Goal: Information Seeking & Learning: Learn about a topic

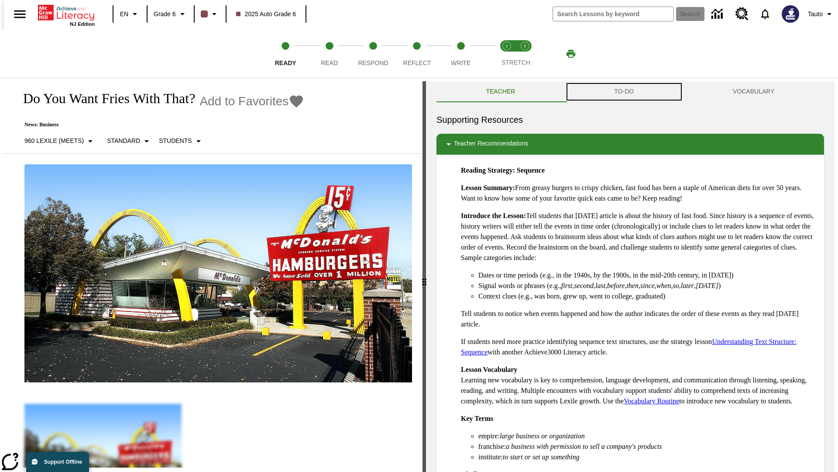
click at [624, 92] on button "TO-DO" at bounding box center [624, 91] width 119 height 21
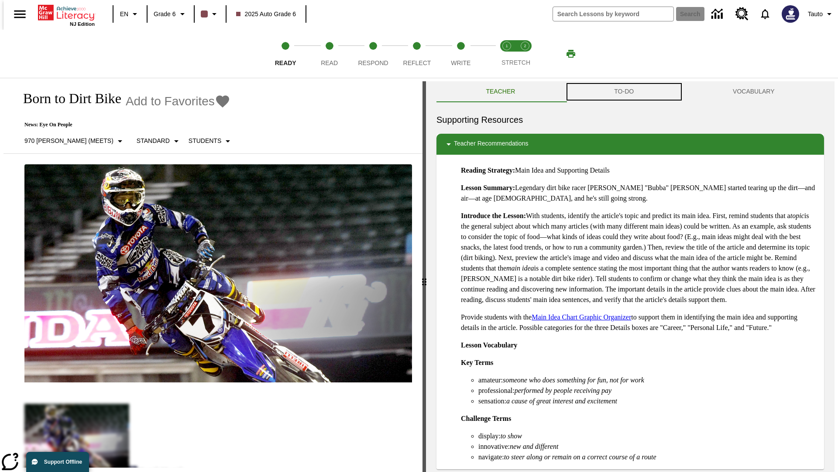
click at [624, 92] on button "TO-DO" at bounding box center [624, 91] width 119 height 21
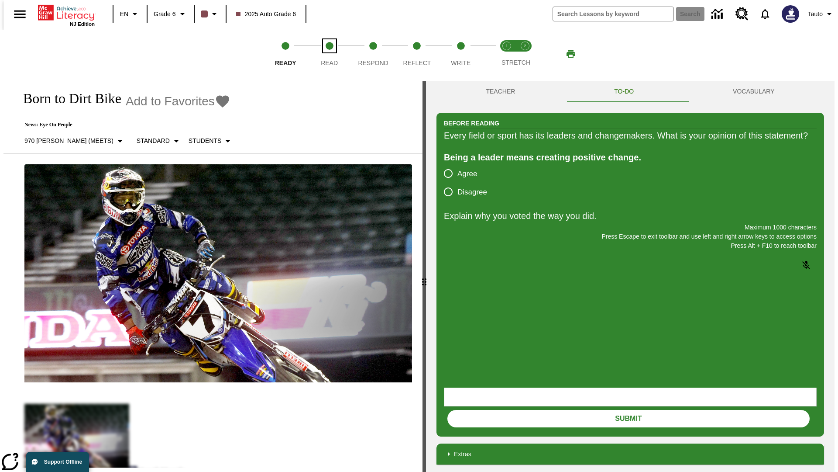
click at [329, 54] on span "Read" at bounding box center [329, 60] width 17 height 16
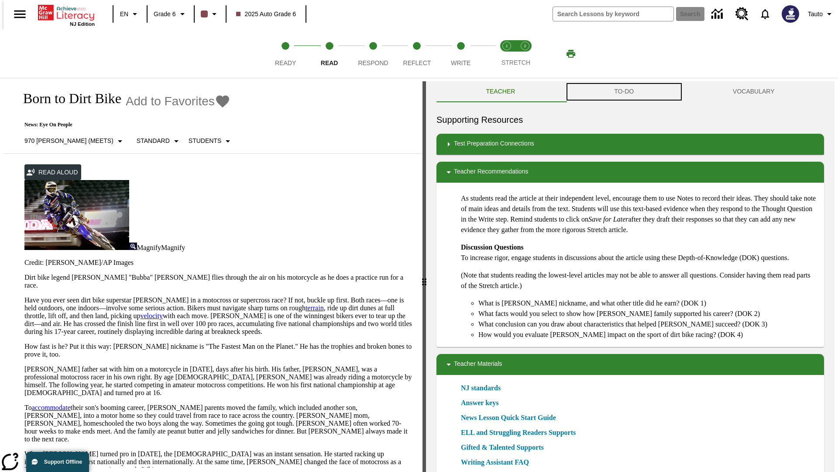
scroll to position [0, 0]
click at [624, 92] on button "TO-DO" at bounding box center [624, 91] width 119 height 21
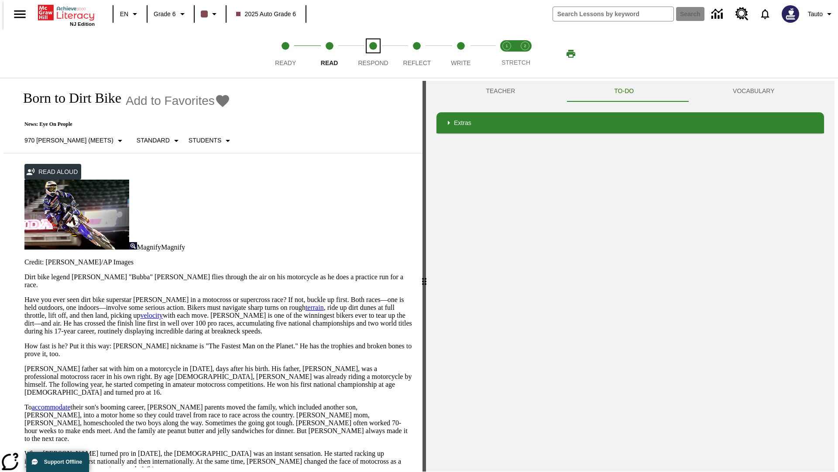
click at [373, 54] on span "Respond" at bounding box center [373, 60] width 30 height 16
